Goal: Complete application form

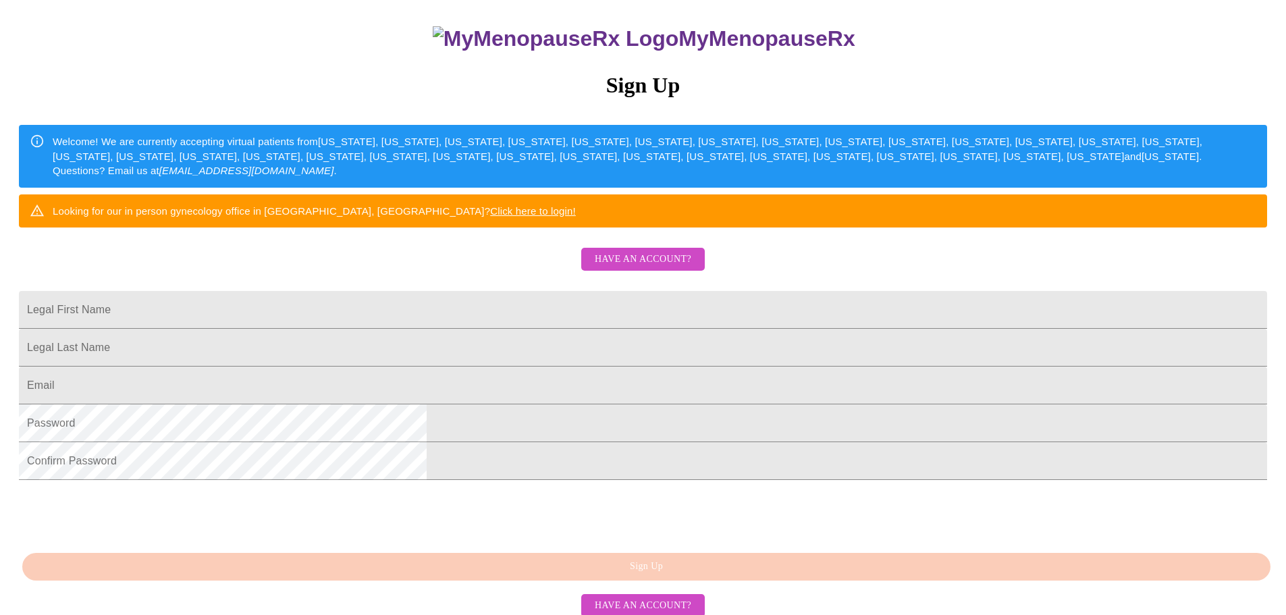
scroll to position [202, 0]
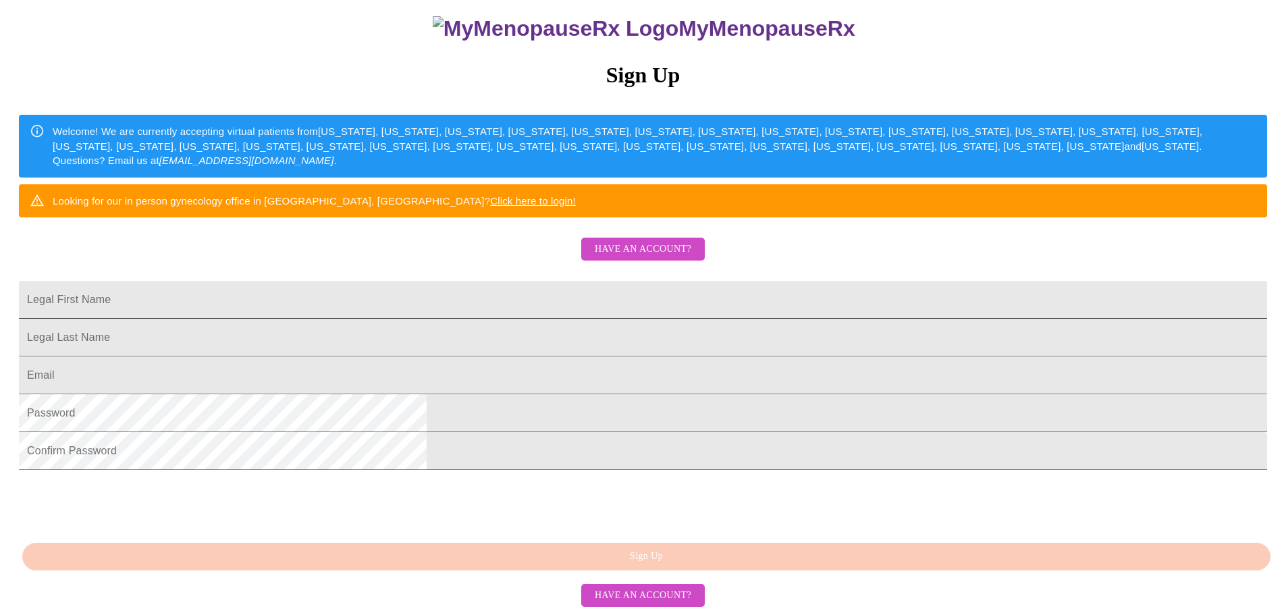
click at [522, 281] on input "Legal First Name" at bounding box center [643, 300] width 1248 height 38
type input "[PERSON_NAME]"
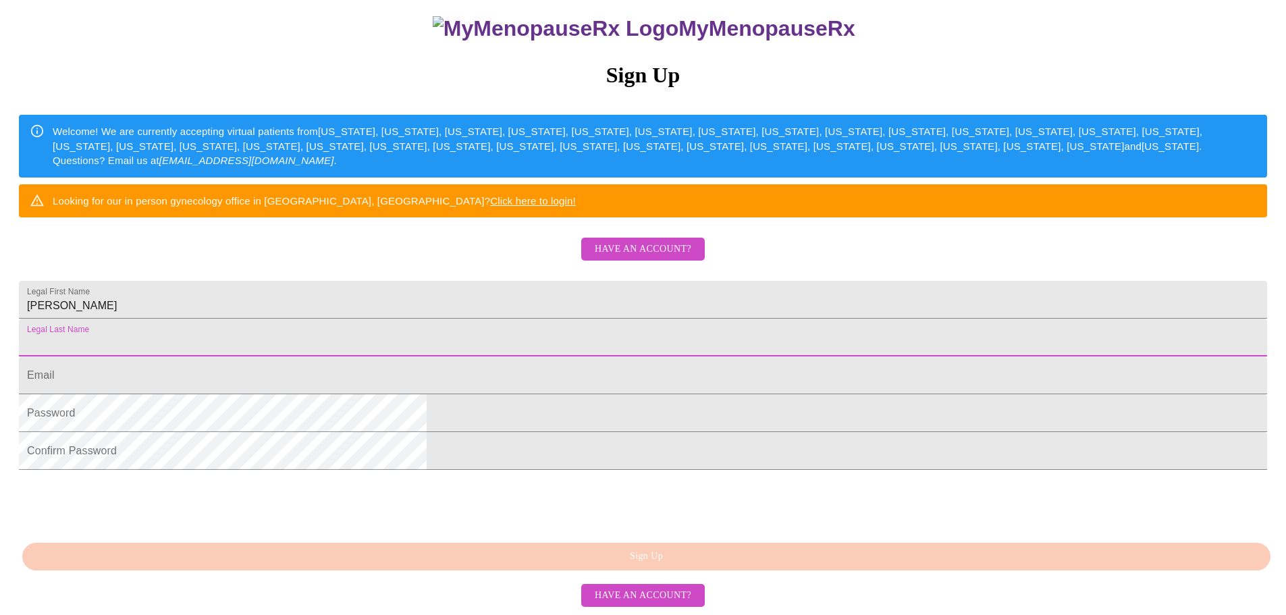
click at [474, 319] on input "Legal First Name" at bounding box center [643, 338] width 1248 height 38
type input "[PERSON_NAME]"
click at [490, 379] on input "Legal First Name" at bounding box center [643, 375] width 1248 height 38
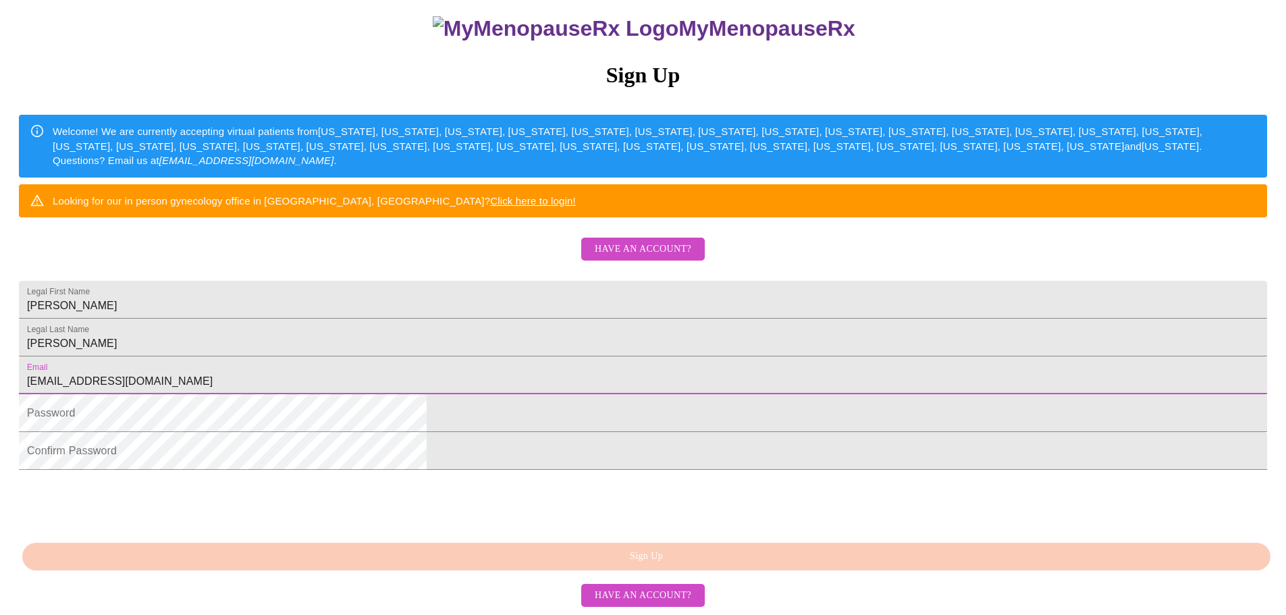
type input "[EMAIL_ADDRESS][DOMAIN_NAME]"
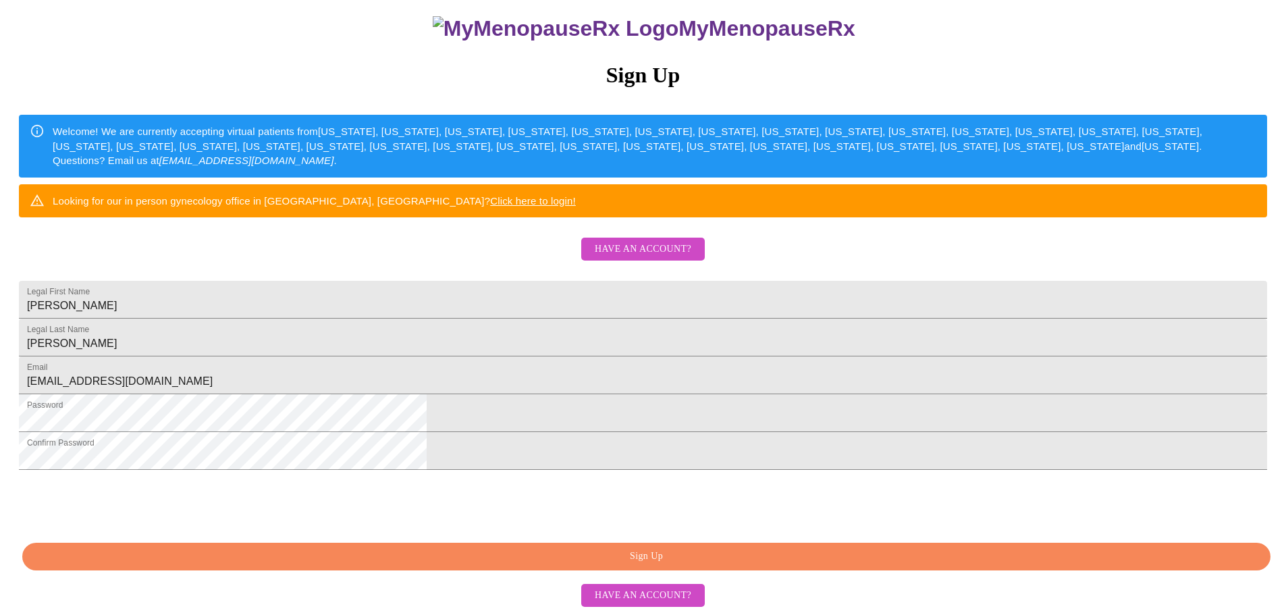
scroll to position [237, 0]
click at [539, 555] on span "Sign Up" at bounding box center [646, 556] width 1217 height 17
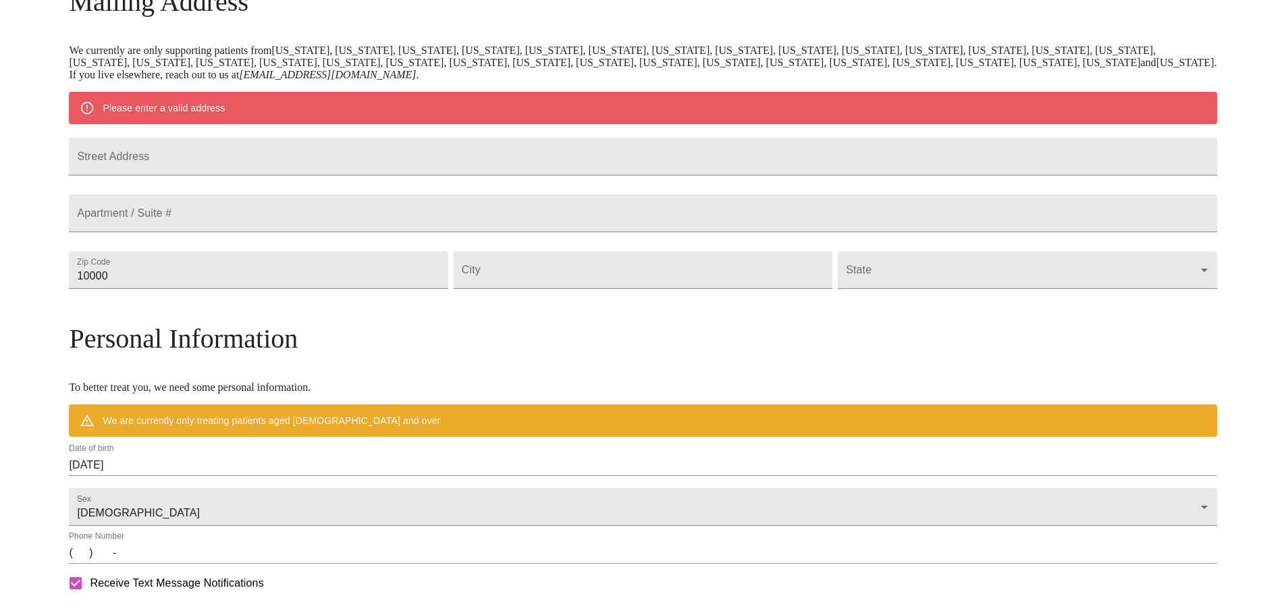
scroll to position [184, 0]
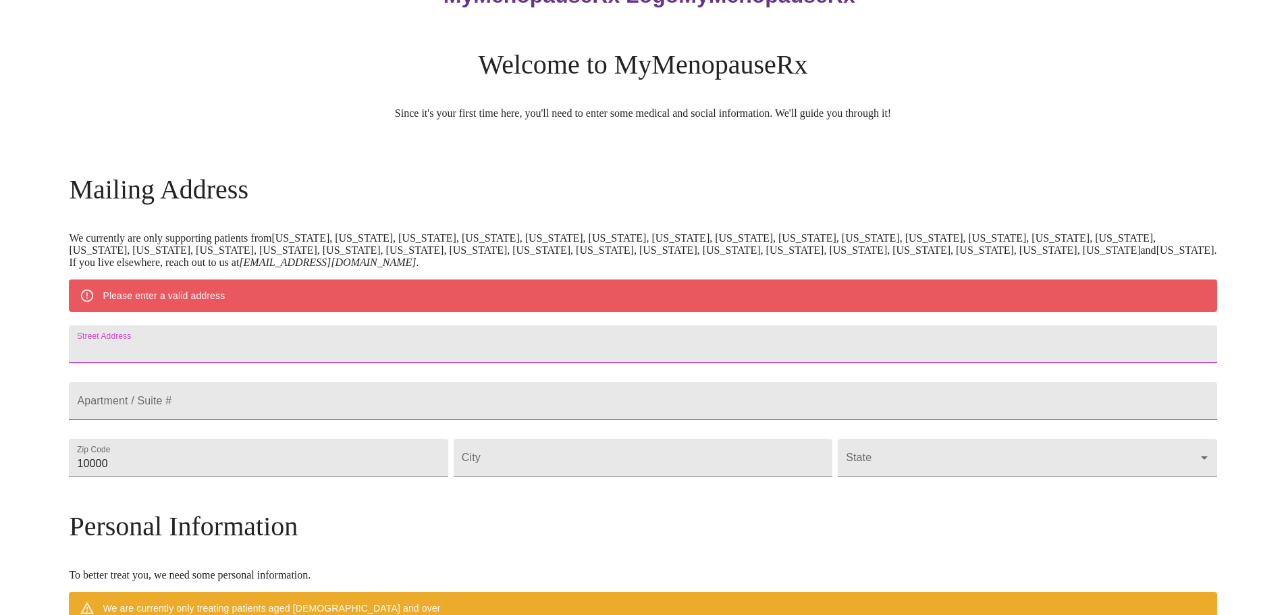
click at [282, 354] on input "Street Address" at bounding box center [642, 344] width 1147 height 38
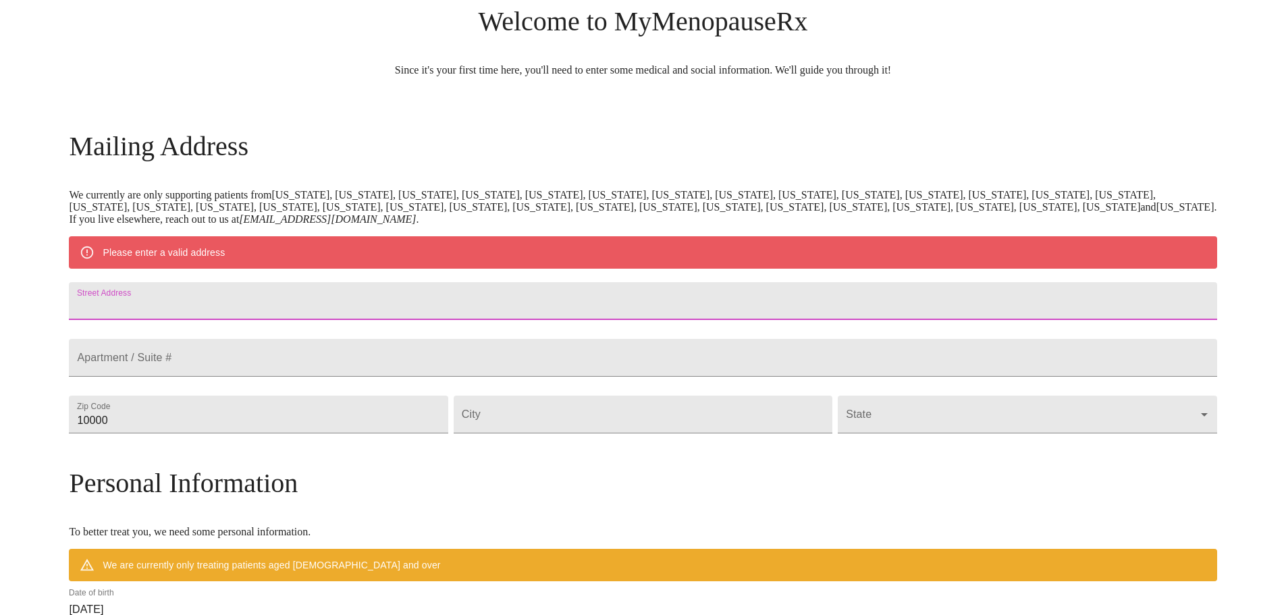
scroll to position [117, 0]
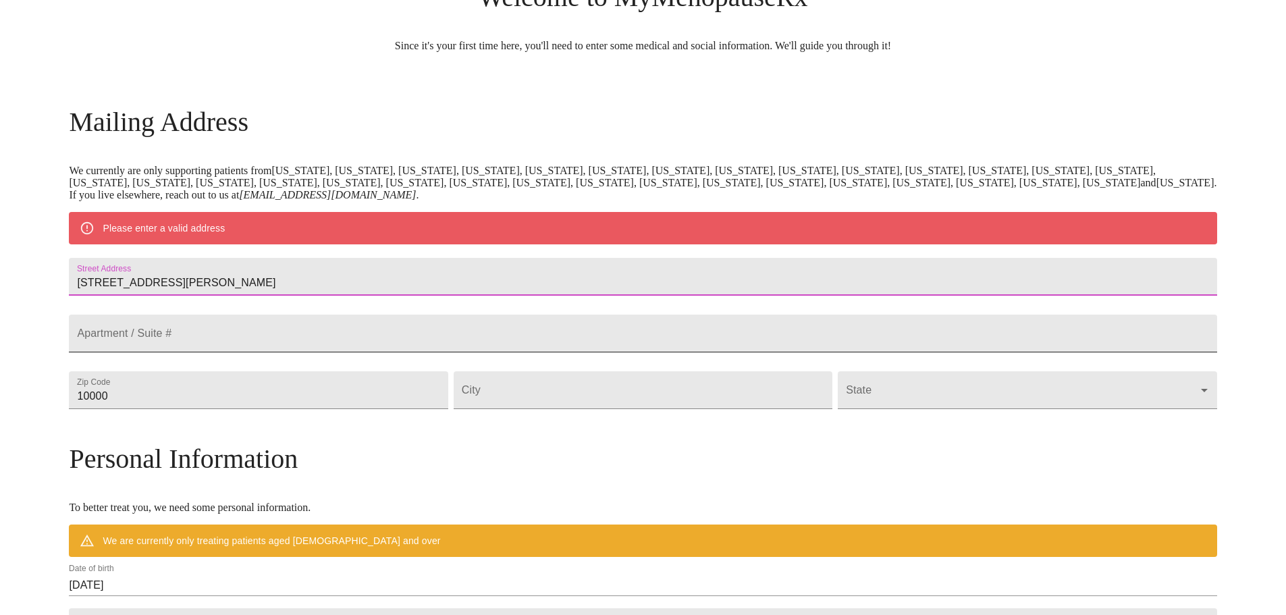
type input "[STREET_ADDRESS][PERSON_NAME]"
click at [279, 352] on input "Street Address" at bounding box center [642, 334] width 1147 height 38
type input "APT 308"
click at [365, 409] on input "10000" at bounding box center [258, 390] width 379 height 38
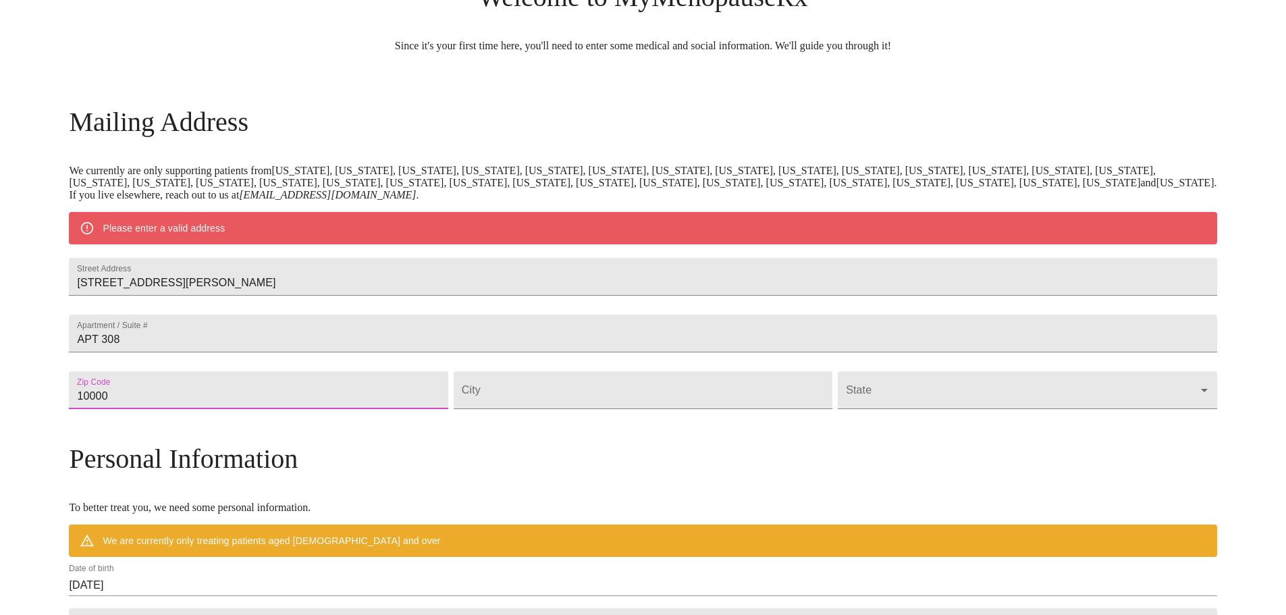
click at [365, 409] on input "10000" at bounding box center [258, 390] width 379 height 38
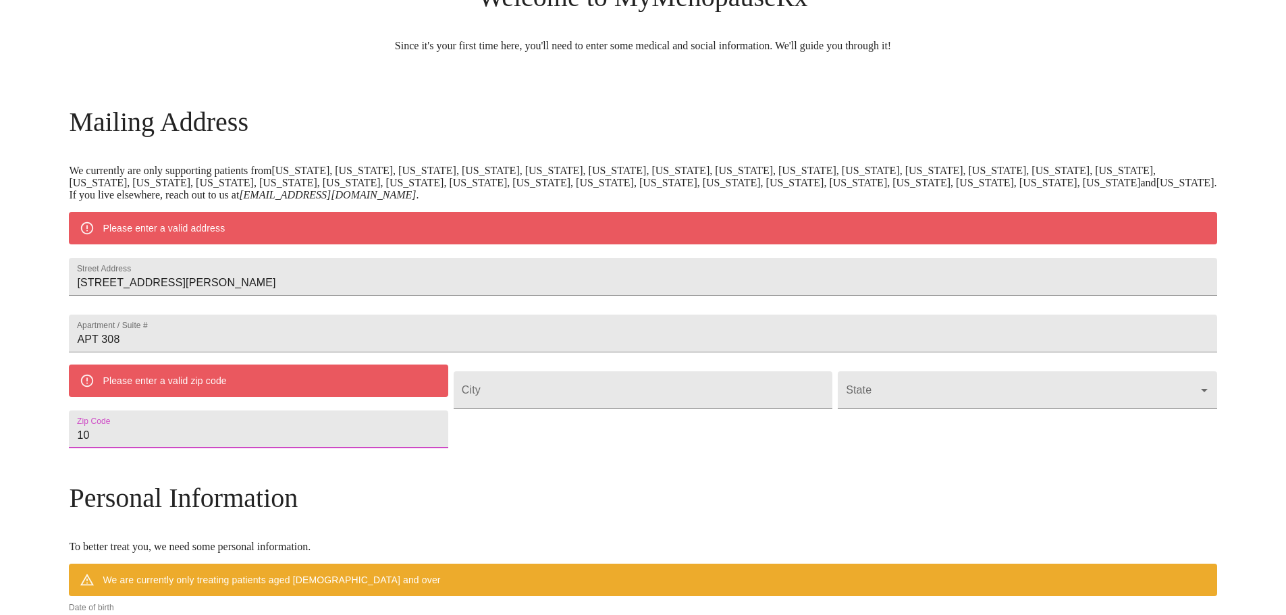
type input "1"
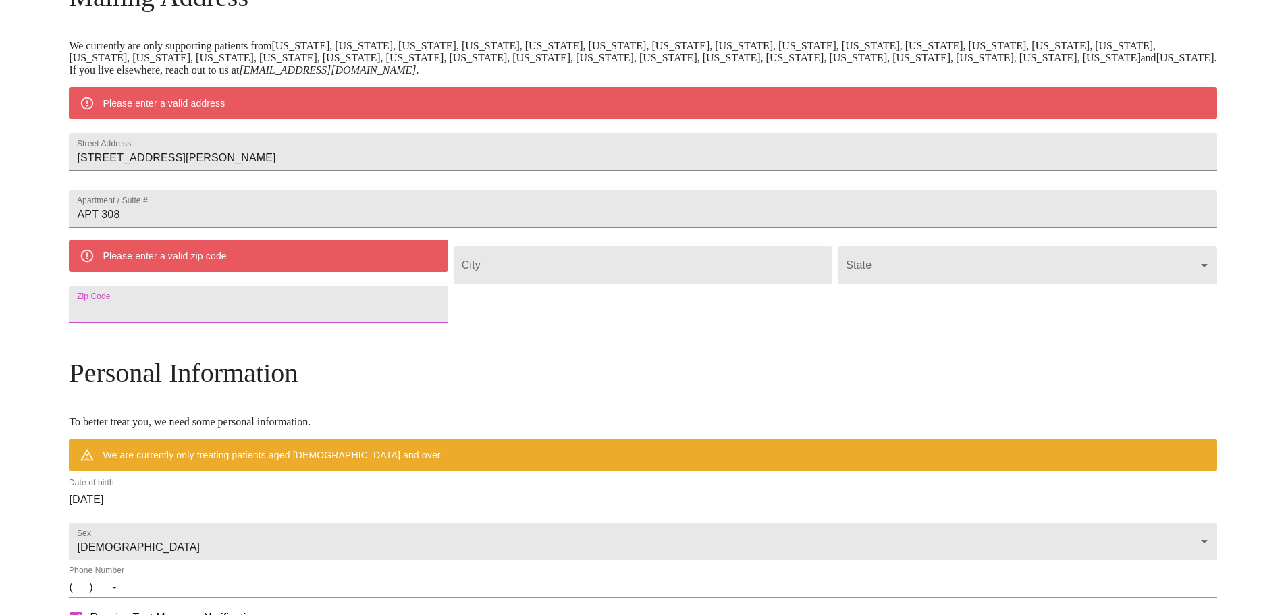
scroll to position [201, 0]
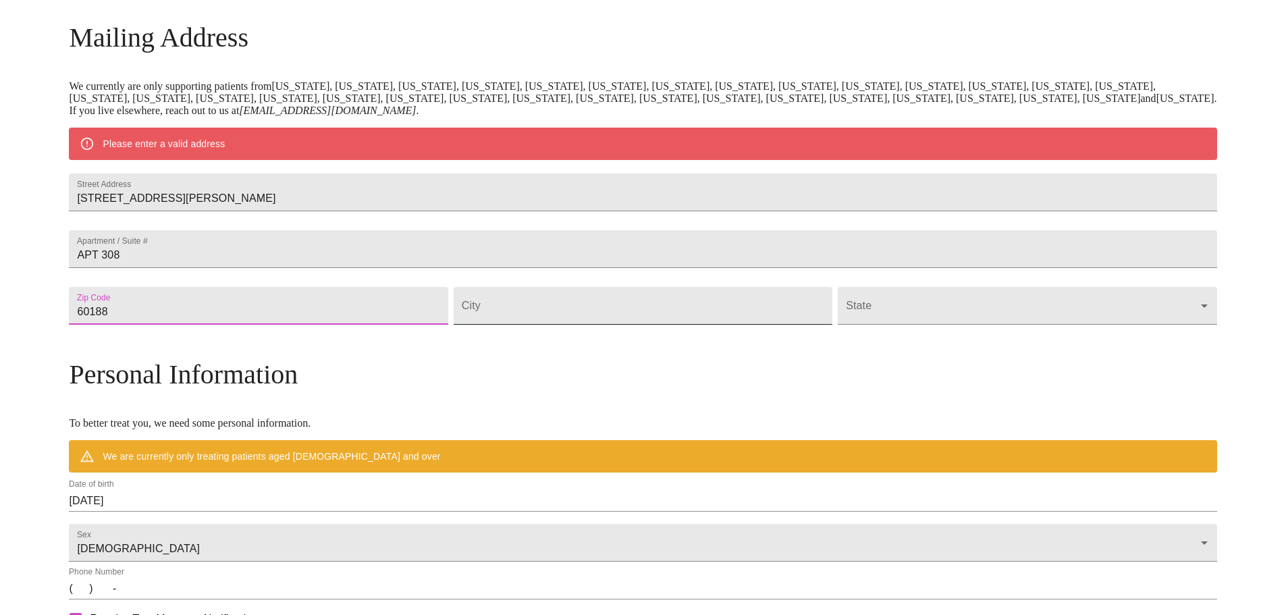
type input "60188"
click at [583, 325] on input "Street Address" at bounding box center [643, 306] width 379 height 38
type input "[PERSON_NAME] Stream"
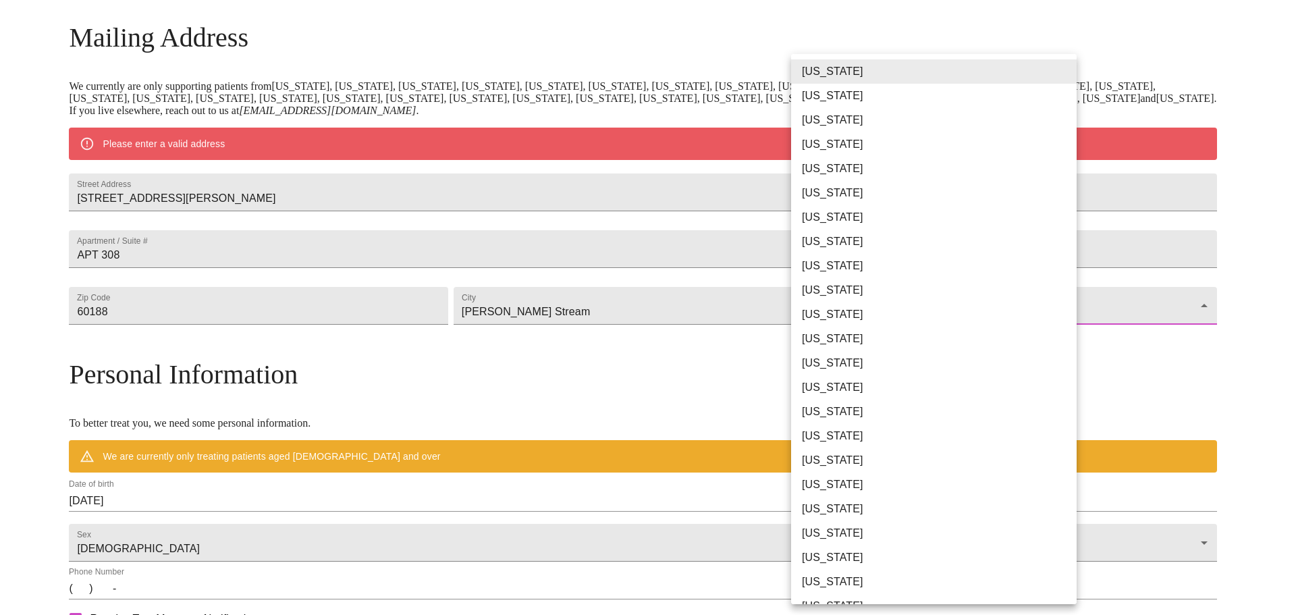
click at [857, 339] on body "MyMenopauseRx Welcome to MyMenopauseRx Since it's your first time here, you'll …" at bounding box center [647, 330] width 1285 height 1052
click at [848, 356] on li "[US_STATE]" at bounding box center [939, 363] width 296 height 24
type input "[US_STATE]"
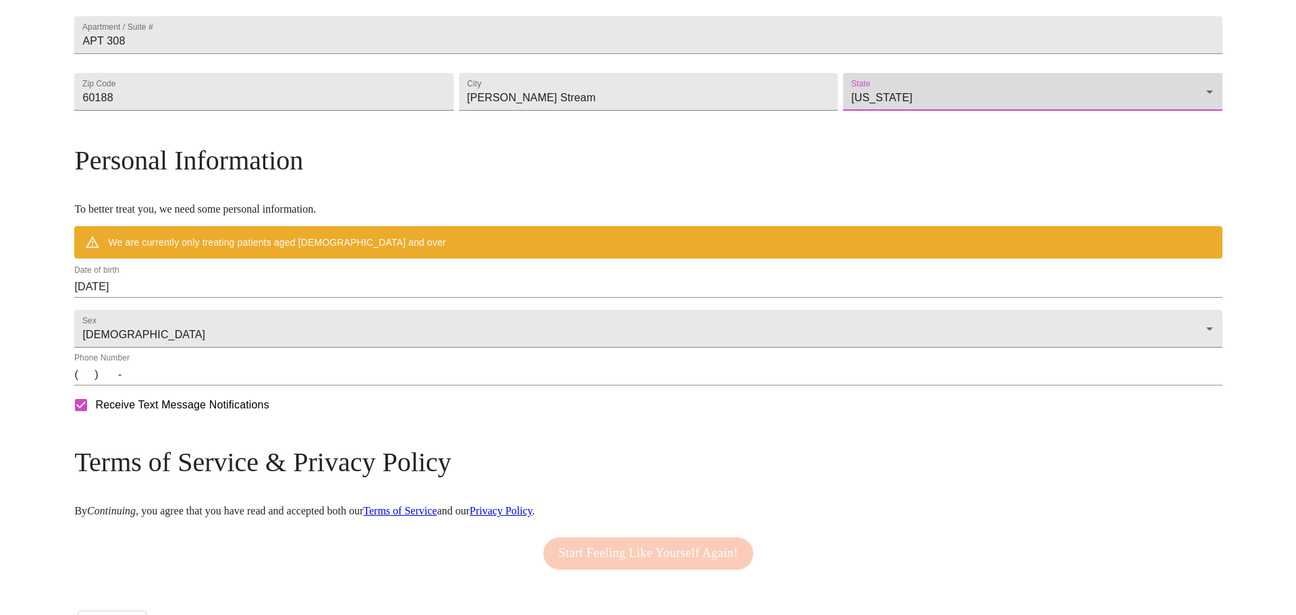
scroll to position [447, 0]
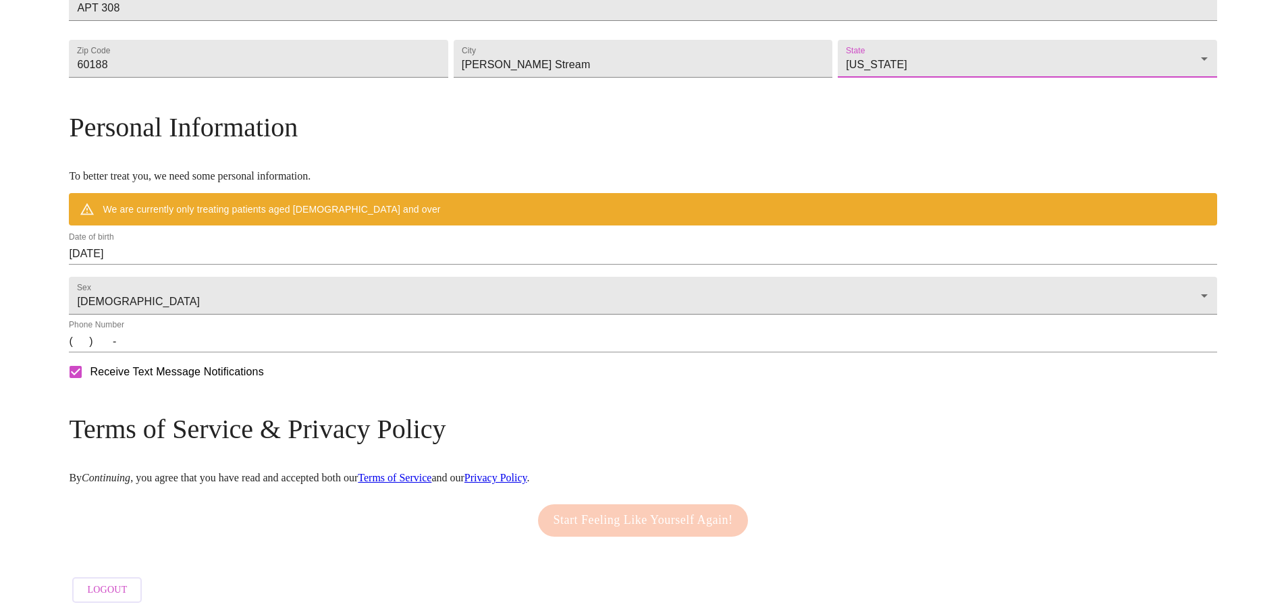
click at [255, 248] on input "[DATE]" at bounding box center [642, 254] width 1147 height 22
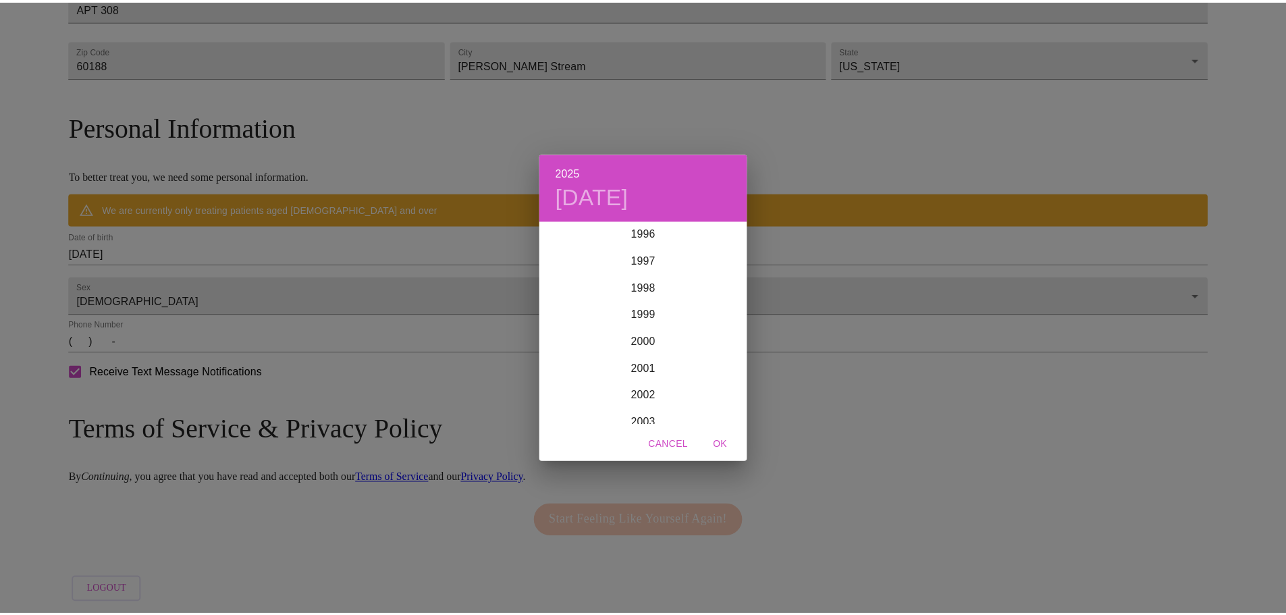
scroll to position [2684, 0]
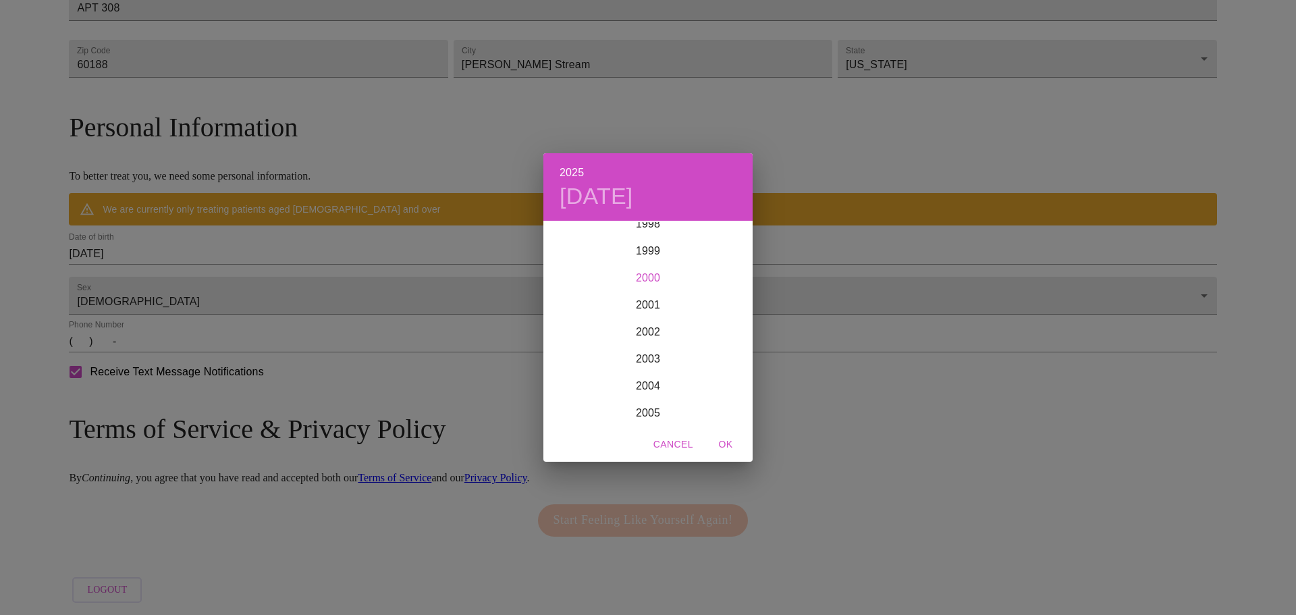
click at [661, 280] on div "2000" at bounding box center [647, 278] width 209 height 27
click at [713, 397] on div "Dec" at bounding box center [718, 399] width 70 height 51
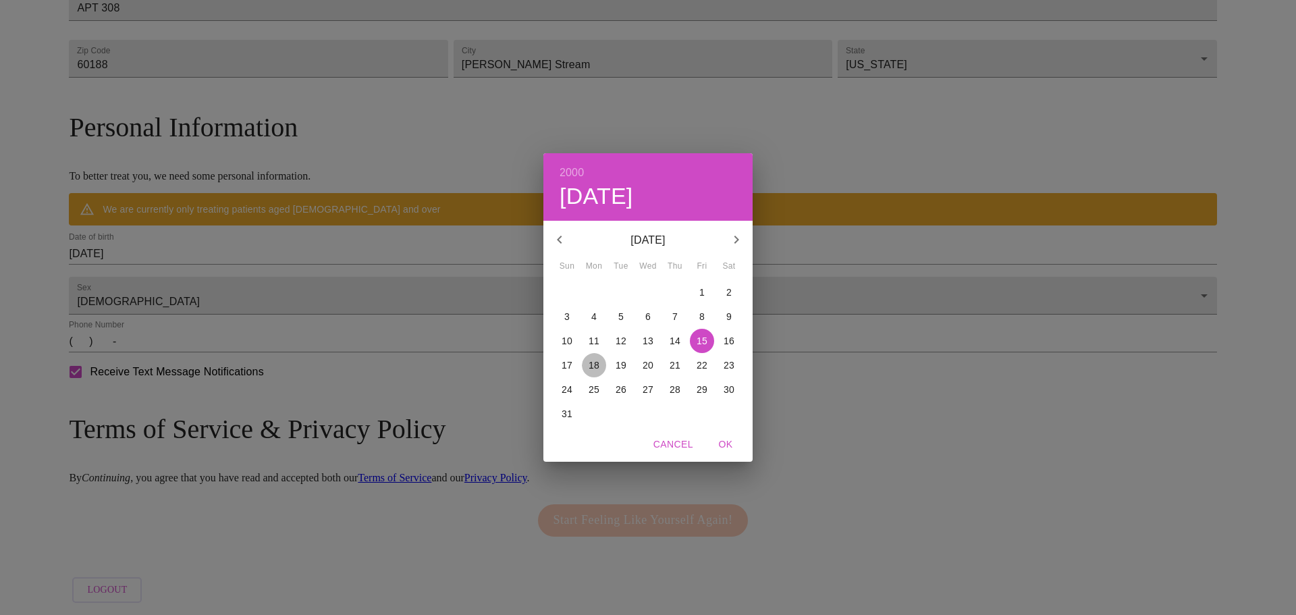
click at [600, 366] on span "18" at bounding box center [594, 364] width 24 height 13
click at [723, 437] on span "OK" at bounding box center [725, 444] width 32 height 17
type input "[DATE]"
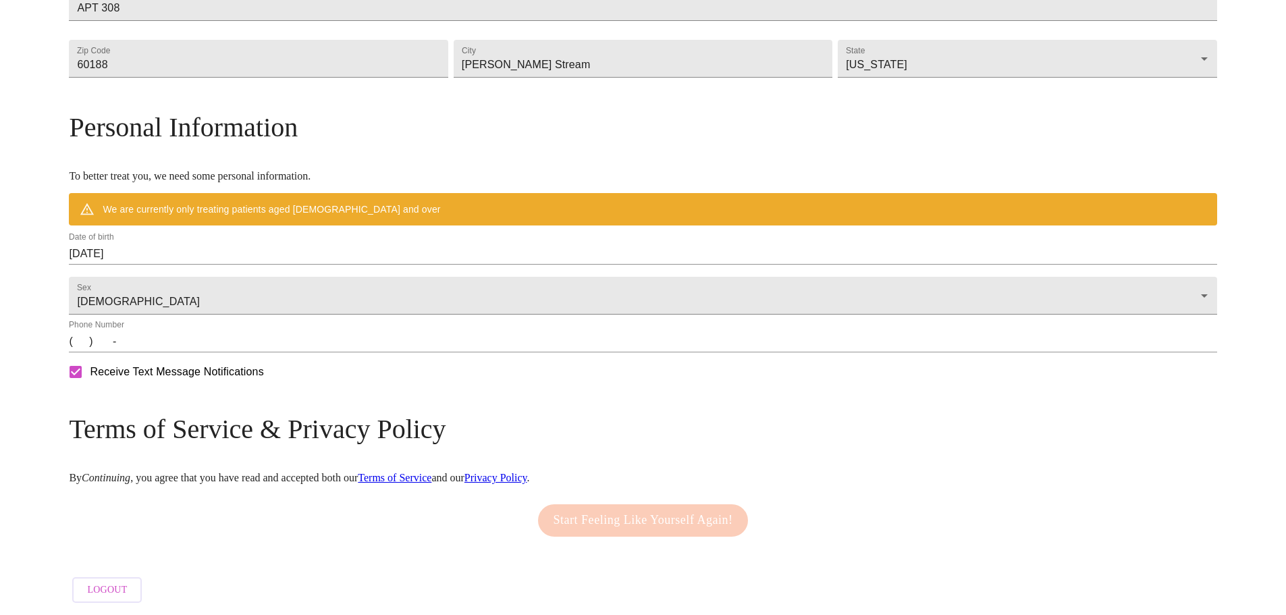
click at [524, 193] on div "We are currently only treating patients aged [DEMOGRAPHIC_DATA] and over" at bounding box center [642, 209] width 1147 height 32
click at [433, 193] on div "We are currently only treating patients aged [DEMOGRAPHIC_DATA] and over" at bounding box center [642, 209] width 1147 height 32
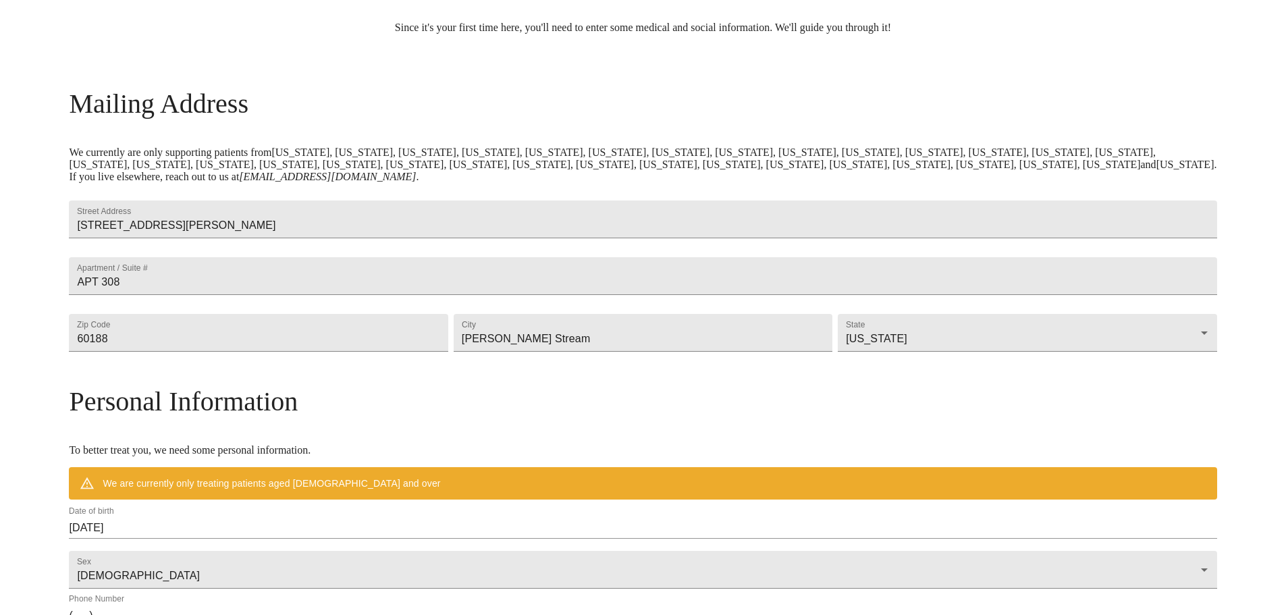
scroll to position [184, 0]
